Goal: Task Accomplishment & Management: Use online tool/utility

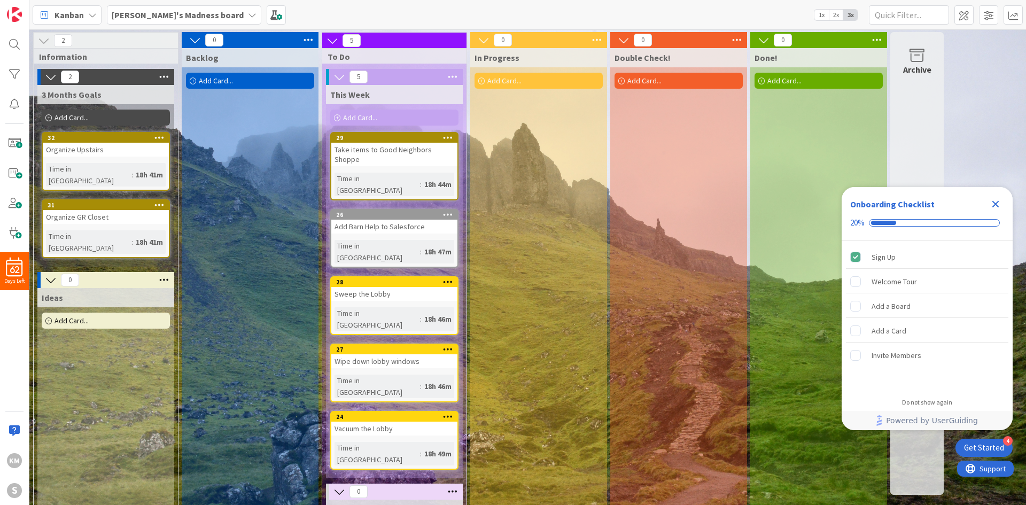
click at [1002, 202] on div "Close Checklist" at bounding box center [995, 204] width 17 height 17
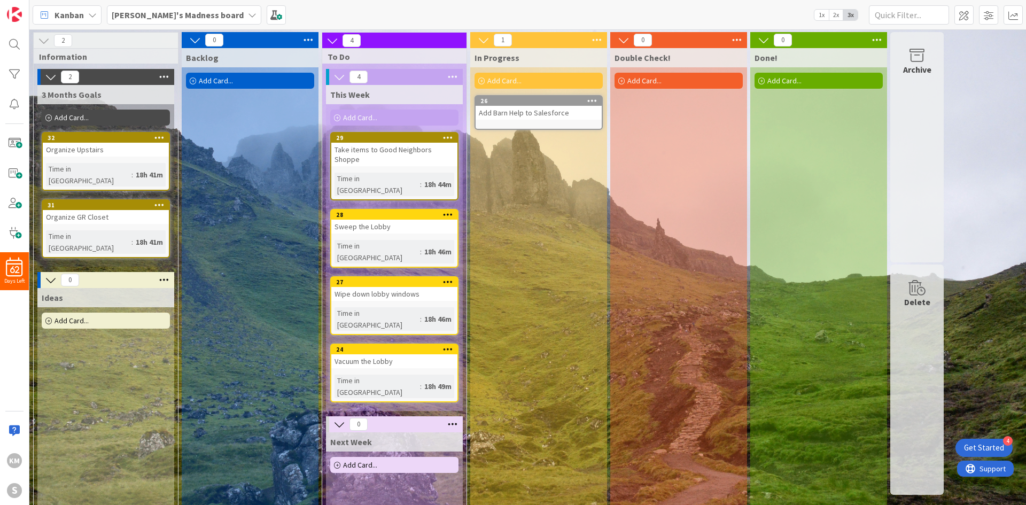
click at [407, 153] on div "Take items to Good Neighbors Shoppe" at bounding box center [394, 155] width 126 height 24
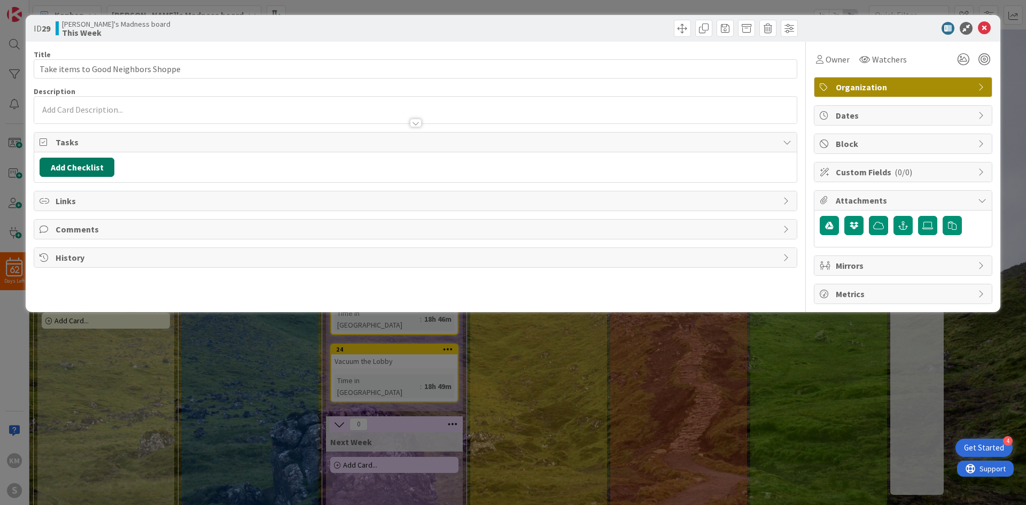
click at [88, 161] on button "Add Checklist" at bounding box center [77, 167] width 75 height 19
type input "Put items in car"
click at [55, 258] on div "Checklist Name (needed before adding tasks) 16 / 64 Put items in car Add Load t…" at bounding box center [128, 234] width 166 height 71
click at [64, 238] on button "Add" at bounding box center [59, 242] width 28 height 19
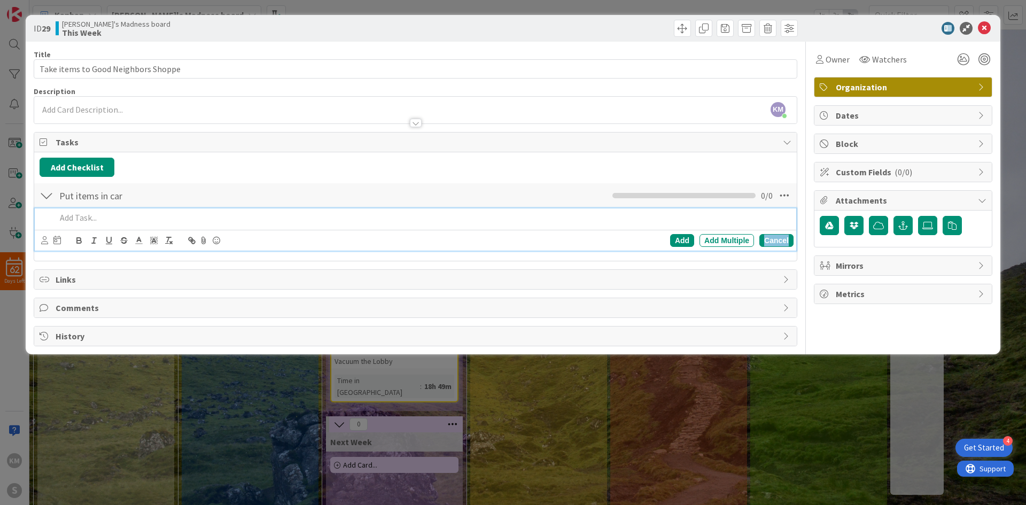
click at [772, 244] on div "Cancel" at bounding box center [776, 240] width 34 height 13
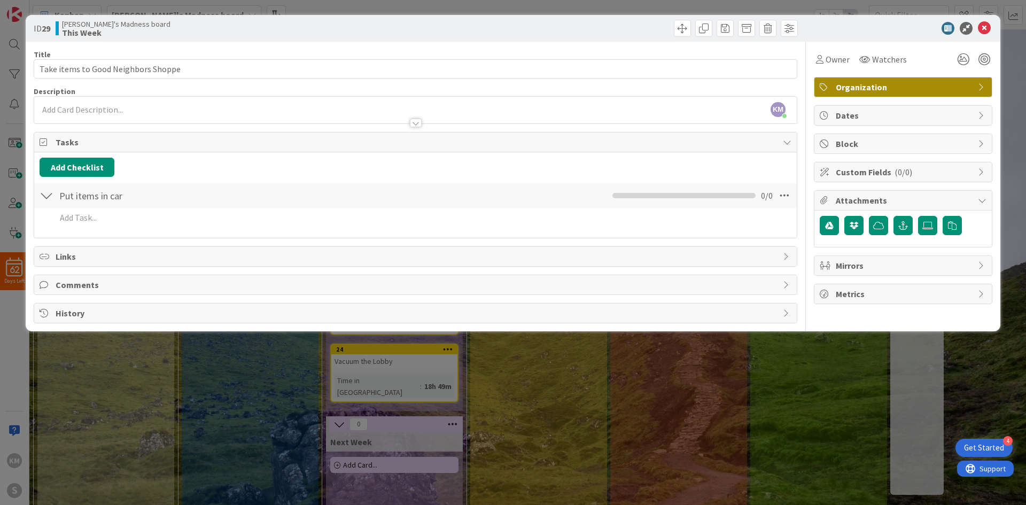
click at [45, 198] on div at bounding box center [47, 195] width 14 height 19
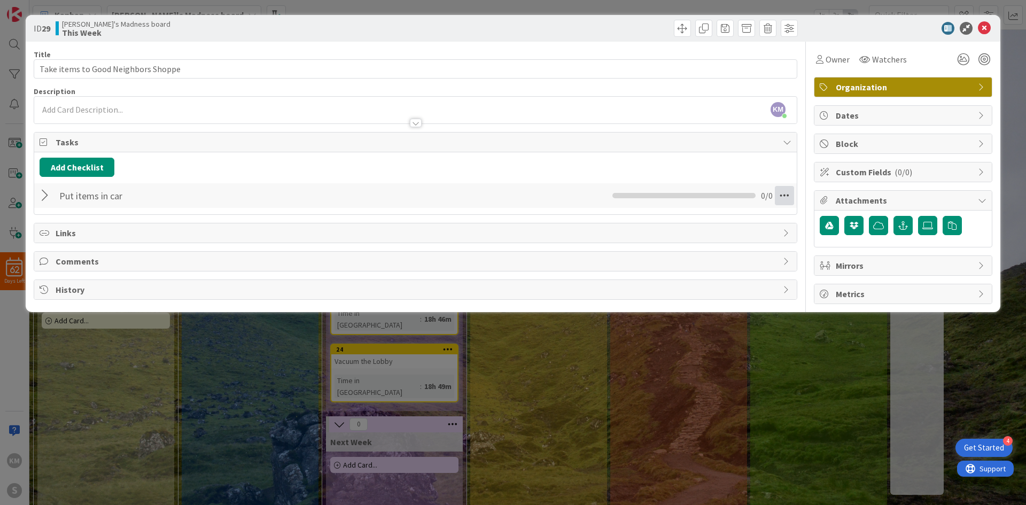
click at [788, 193] on icon at bounding box center [784, 195] width 19 height 19
click at [42, 198] on div at bounding box center [47, 195] width 14 height 19
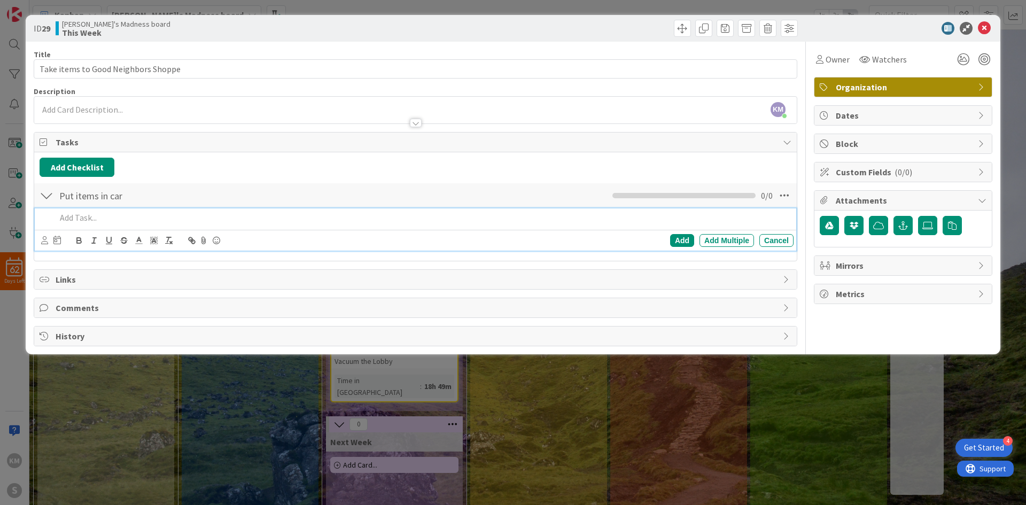
click at [141, 217] on p at bounding box center [422, 218] width 733 height 12
click at [683, 239] on div "Add" at bounding box center [682, 240] width 24 height 13
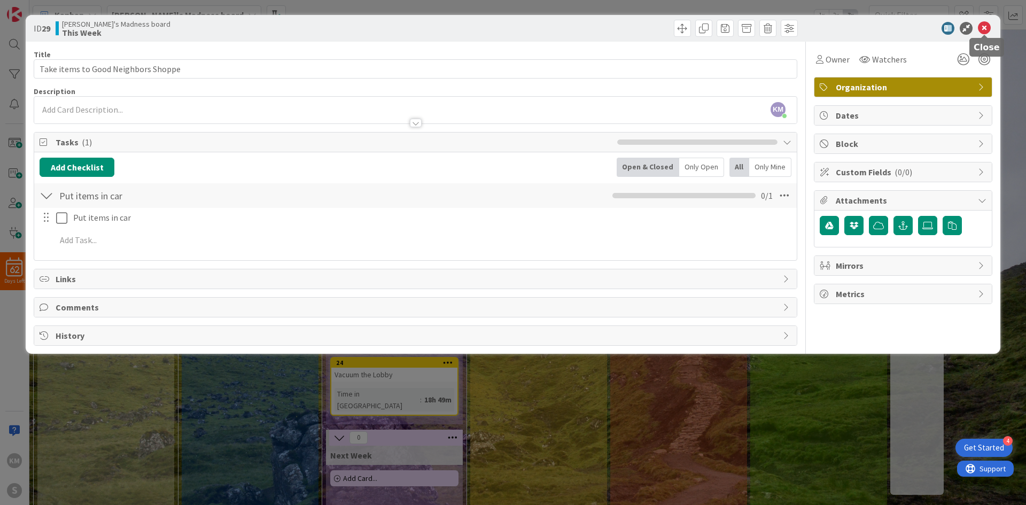
click at [985, 30] on icon at bounding box center [984, 28] width 13 height 13
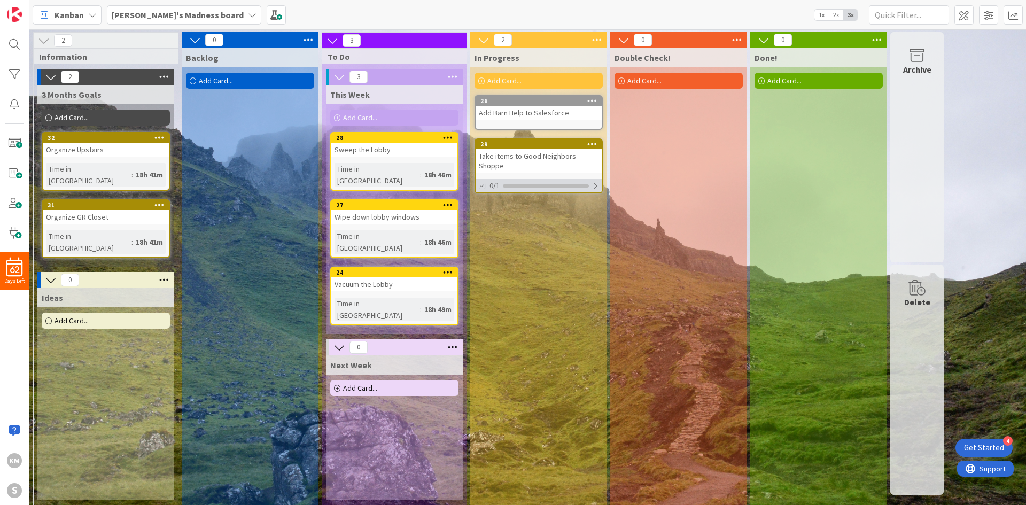
click at [594, 182] on div at bounding box center [595, 186] width 6 height 9
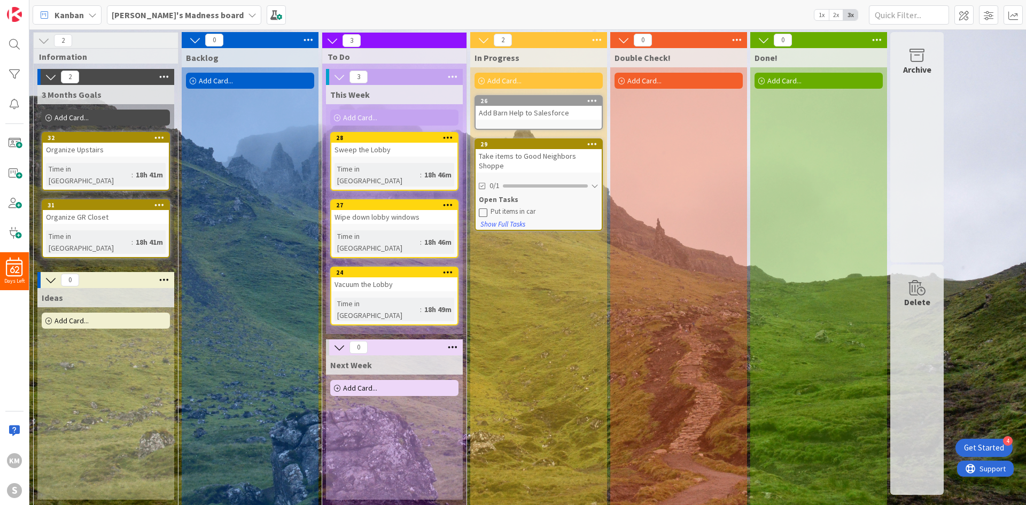
click at [478, 202] on div "Open Tasks Put items in car" at bounding box center [539, 205] width 126 height 22
click at [485, 208] on icon at bounding box center [483, 212] width 9 height 9
